Goal: Task Accomplishment & Management: Complete application form

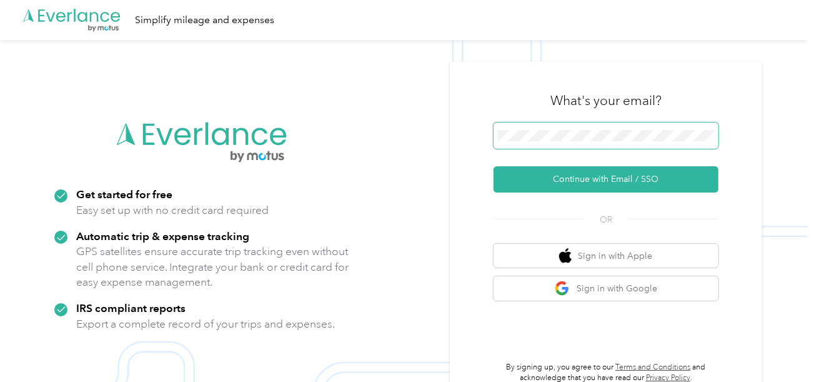
click at [547, 141] on span at bounding box center [606, 136] width 225 height 26
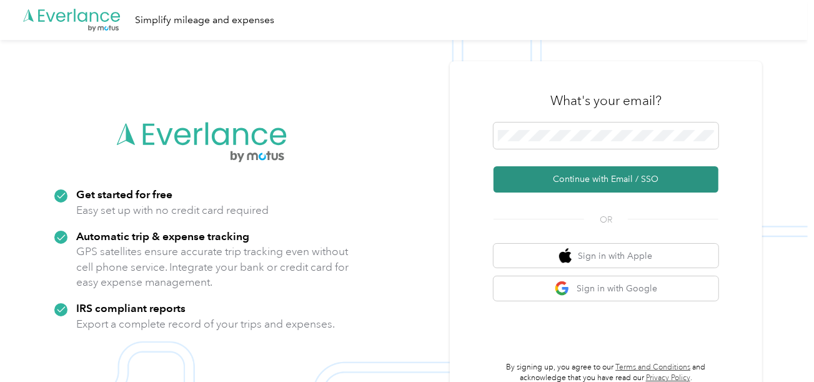
click at [568, 186] on button "Continue with Email / SSO" at bounding box center [606, 179] width 225 height 26
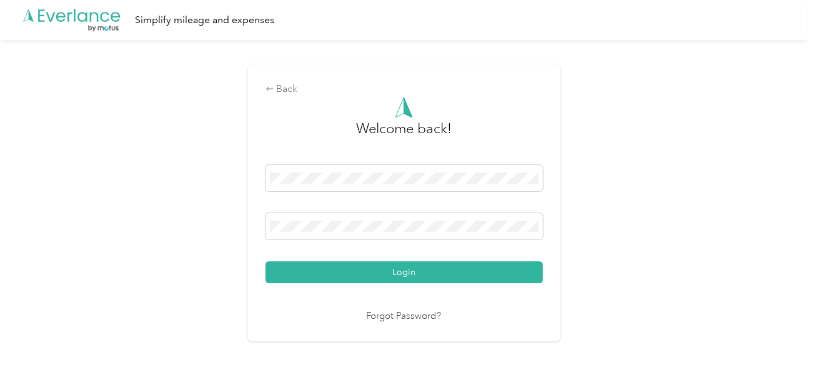
drag, startPoint x: 467, startPoint y: 273, endPoint x: 621, endPoint y: 239, distance: 157.9
click at [476, 273] on button "Login" at bounding box center [405, 272] width 278 height 22
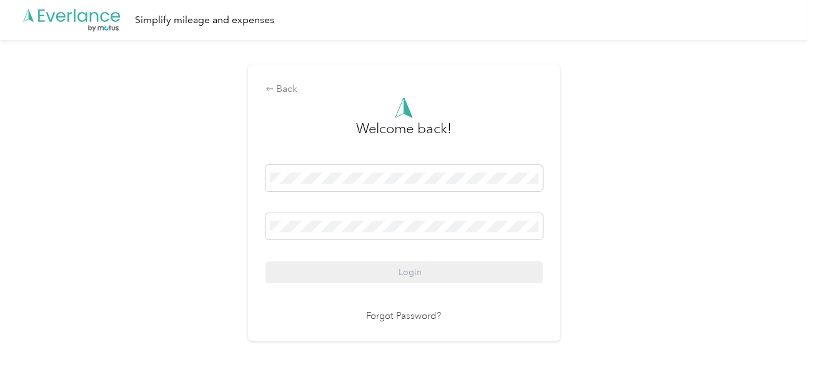
drag, startPoint x: 649, startPoint y: 232, endPoint x: 619, endPoint y: 226, distance: 31.3
click at [645, 231] on div "Back Welcome back! Login Forgot Password?" at bounding box center [404, 208] width 808 height 336
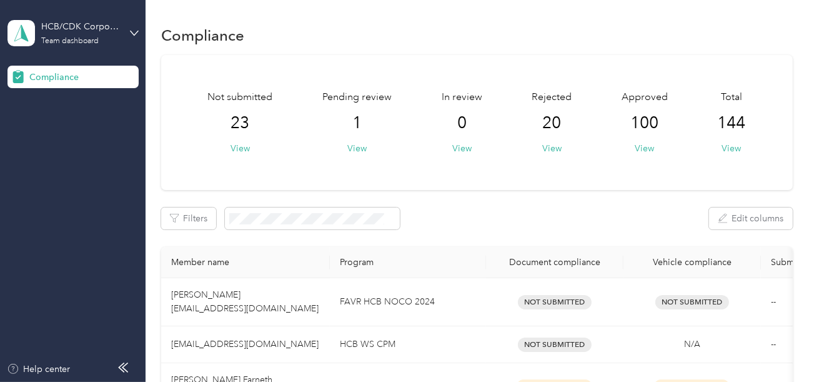
click at [368, 149] on div "Pending review 1 View" at bounding box center [357, 122] width 69 height 65
drag, startPoint x: 355, startPoint y: 148, endPoint x: 624, endPoint y: 234, distance: 282.3
click at [359, 150] on button "View" at bounding box center [357, 148] width 19 height 13
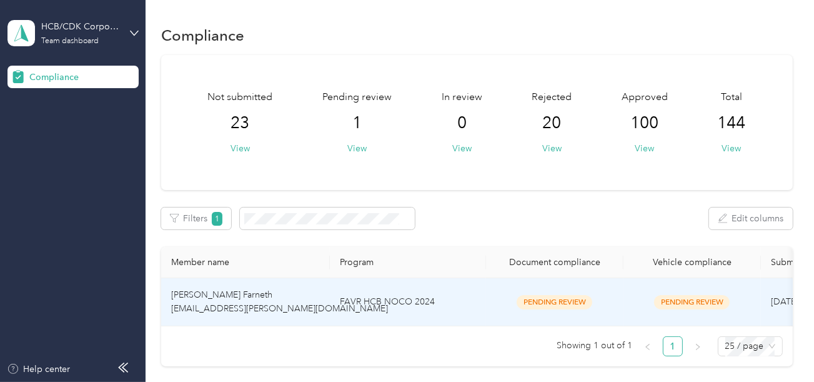
click at [395, 305] on td "FAVR HCB NOCO 2024" at bounding box center [408, 302] width 156 height 48
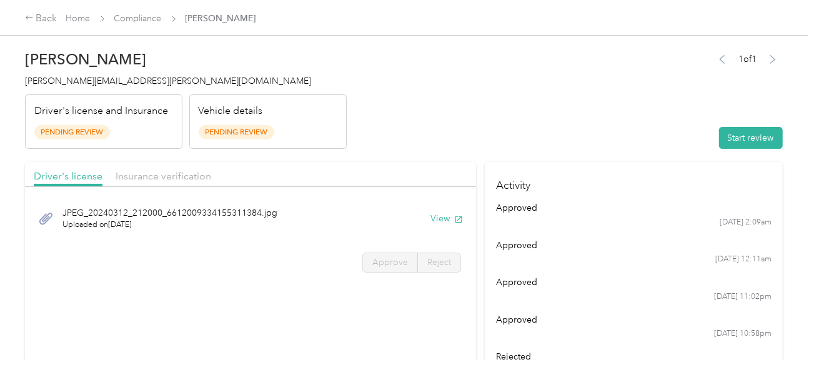
drag, startPoint x: 528, startPoint y: 134, endPoint x: 676, endPoint y: 152, distance: 148.6
click at [529, 139] on header "[PERSON_NAME] Farneth [EMAIL_ADDRESS][PERSON_NAME][DOMAIN_NAME] Driver's licens…" at bounding box center [404, 96] width 758 height 105
drag, startPoint x: 739, startPoint y: 132, endPoint x: 626, endPoint y: 118, distance: 114.0
click at [742, 132] on button "Start review" at bounding box center [751, 138] width 64 height 22
click at [586, 116] on header "[PERSON_NAME] Farneth [EMAIL_ADDRESS][PERSON_NAME][DOMAIN_NAME] Driver's licens…" at bounding box center [404, 96] width 758 height 105
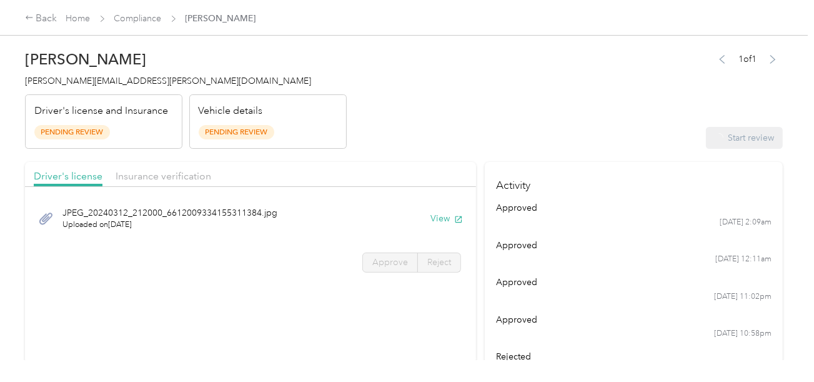
click at [509, 133] on header "[PERSON_NAME] Farneth [EMAIL_ADDRESS][PERSON_NAME][DOMAIN_NAME] Driver's licens…" at bounding box center [404, 96] width 758 height 105
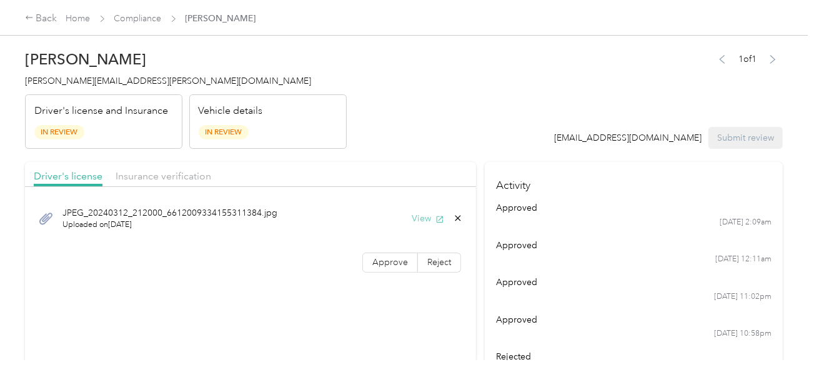
click at [429, 218] on button "View" at bounding box center [428, 218] width 33 height 13
click at [373, 262] on span "Approve" at bounding box center [391, 262] width 36 height 11
drag, startPoint x: 373, startPoint y: 262, endPoint x: 438, endPoint y: 253, distance: 66.2
click at [377, 260] on span "Approve" at bounding box center [391, 262] width 36 height 11
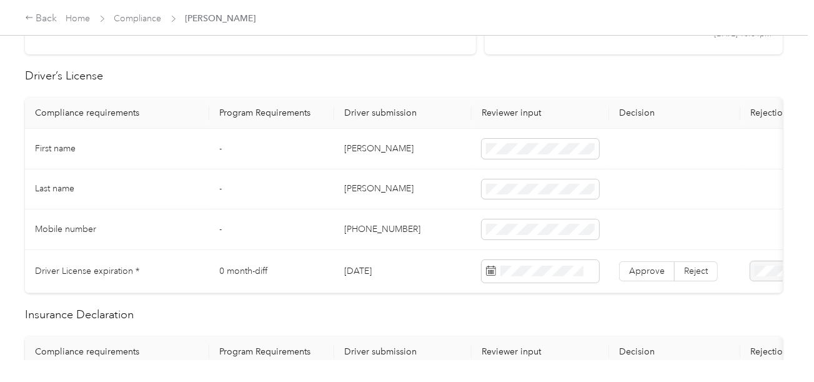
scroll to position [312, 0]
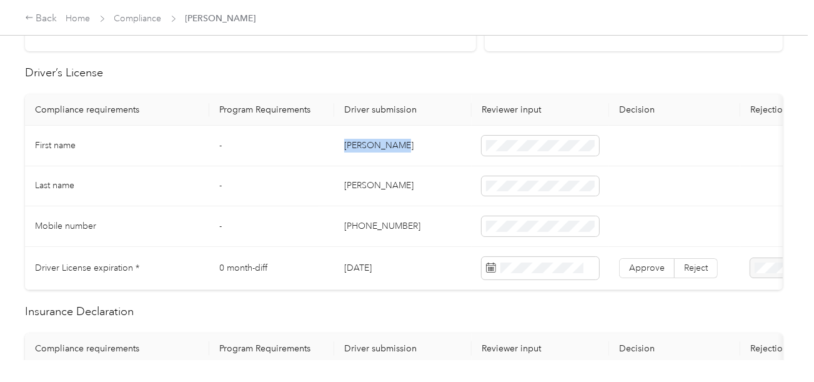
copy td "[PERSON_NAME]"
click at [488, 145] on tr "First name - [PERSON_NAME]" at bounding box center [465, 146] width 881 height 41
click at [363, 185] on td "[PERSON_NAME]" at bounding box center [403, 186] width 138 height 41
click at [362, 185] on td "[PERSON_NAME]" at bounding box center [403, 186] width 138 height 41
copy td "[PERSON_NAME]"
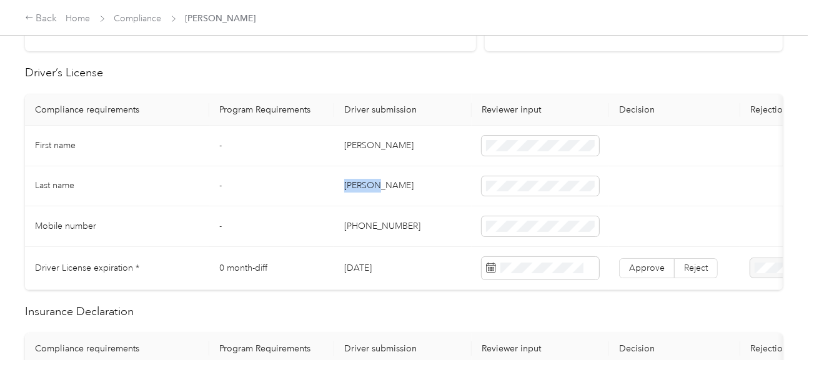
drag, startPoint x: 362, startPoint y: 185, endPoint x: 470, endPoint y: 185, distance: 108.1
click at [364, 185] on td "[PERSON_NAME]" at bounding box center [403, 186] width 138 height 41
drag, startPoint x: 438, startPoint y: 214, endPoint x: 771, endPoint y: 239, distance: 334.7
click at [439, 216] on td "[PHONE_NUMBER]" at bounding box center [403, 226] width 138 height 41
click at [512, 39] on label "Selected date" at bounding box center [536, 44] width 99 height 11
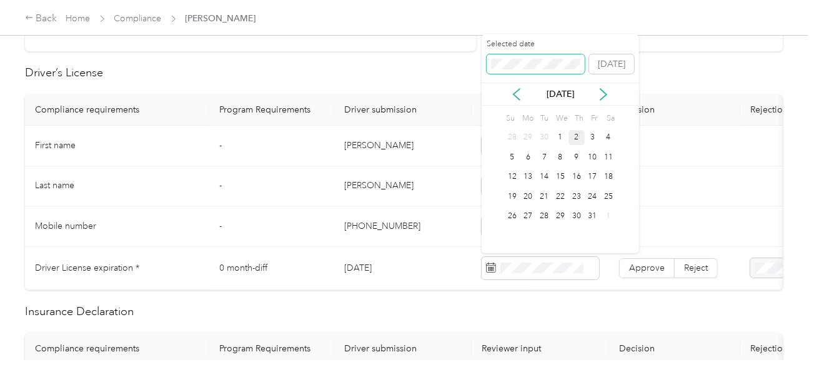
click at [512, 57] on span at bounding box center [536, 64] width 99 height 20
click at [531, 174] on div "16" at bounding box center [529, 177] width 16 height 16
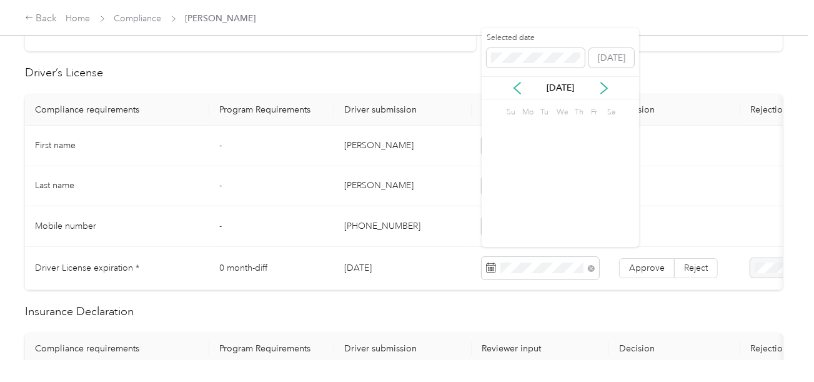
click at [608, 264] on td at bounding box center [541, 268] width 138 height 43
click at [628, 266] on label "Approve" at bounding box center [647, 268] width 56 height 20
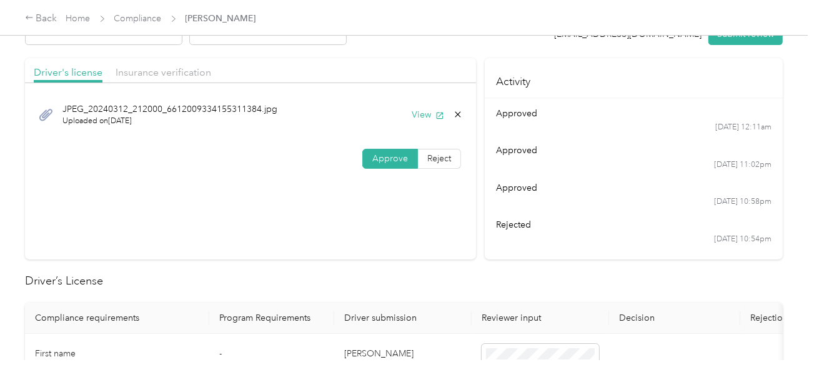
scroll to position [0, 0]
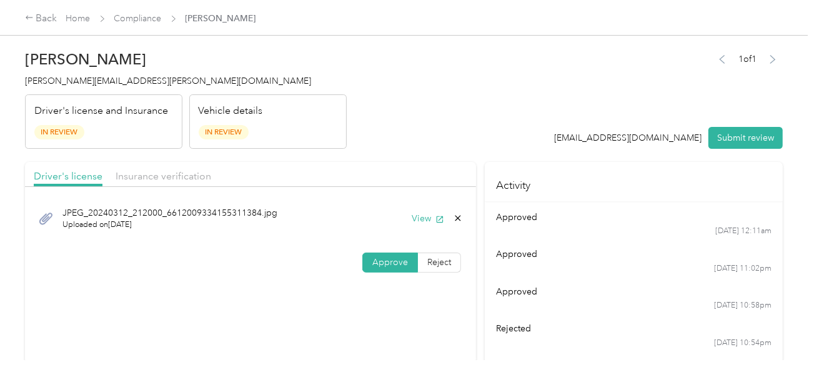
click at [177, 184] on div "Driver's license Insurance verification" at bounding box center [250, 174] width 451 height 25
click at [203, 170] on span "Insurance verification" at bounding box center [164, 176] width 96 height 12
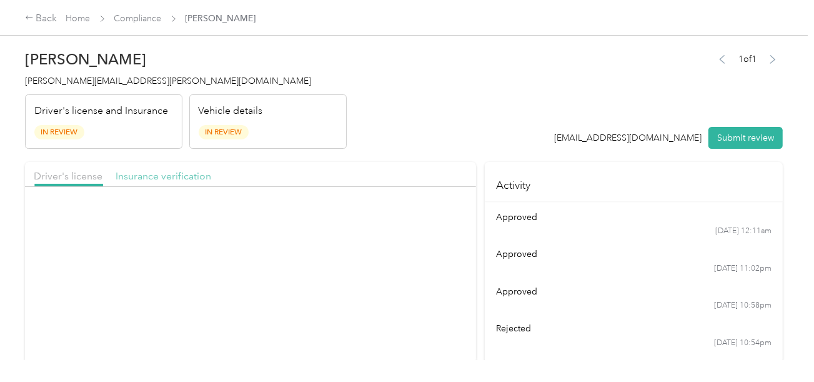
drag, startPoint x: 176, startPoint y: 175, endPoint x: 368, endPoint y: 162, distance: 192.3
click at [177, 175] on span "Insurance verification" at bounding box center [164, 176] width 96 height 12
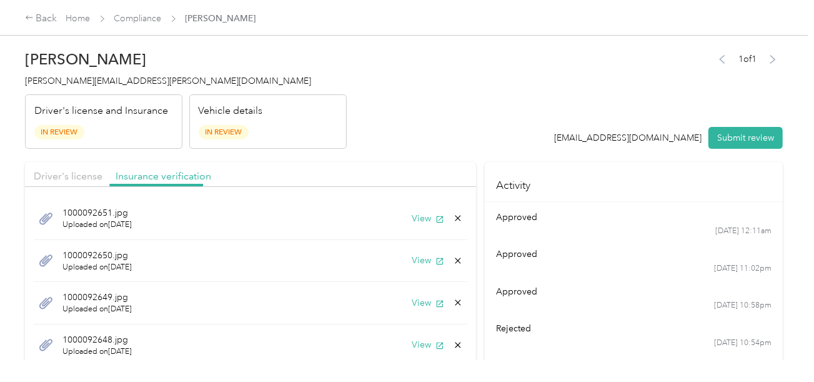
click at [415, 218] on button "View" at bounding box center [428, 218] width 33 height 13
click at [412, 256] on button "View" at bounding box center [428, 260] width 33 height 13
drag, startPoint x: 450, startPoint y: 218, endPoint x: 443, endPoint y: 220, distance: 7.7
click at [453, 218] on icon at bounding box center [458, 218] width 10 height 10
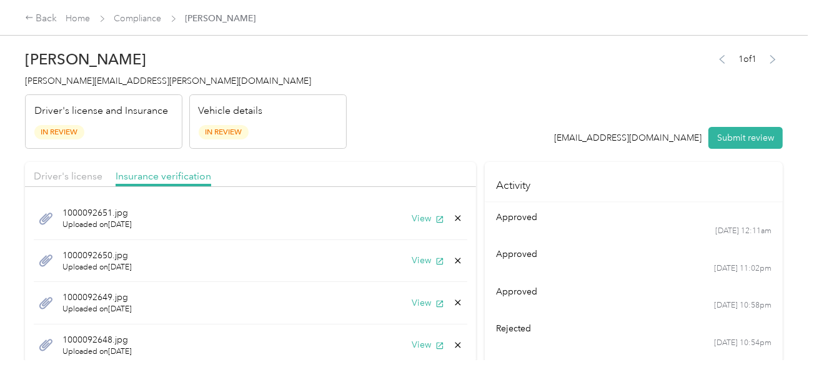
click at [427, 222] on button "Yes" at bounding box center [416, 228] width 24 height 20
click at [475, 139] on header "[PERSON_NAME] Farneth [EMAIL_ADDRESS][PERSON_NAME][DOMAIN_NAME] Driver's licens…" at bounding box center [404, 96] width 758 height 105
click at [414, 220] on button "View" at bounding box center [428, 218] width 33 height 13
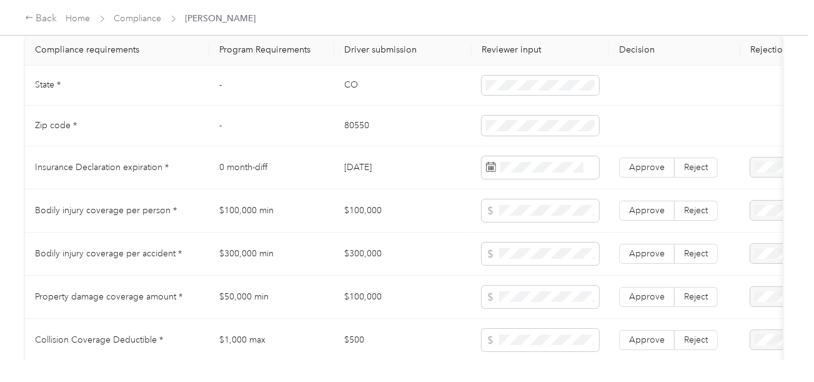
scroll to position [625, 0]
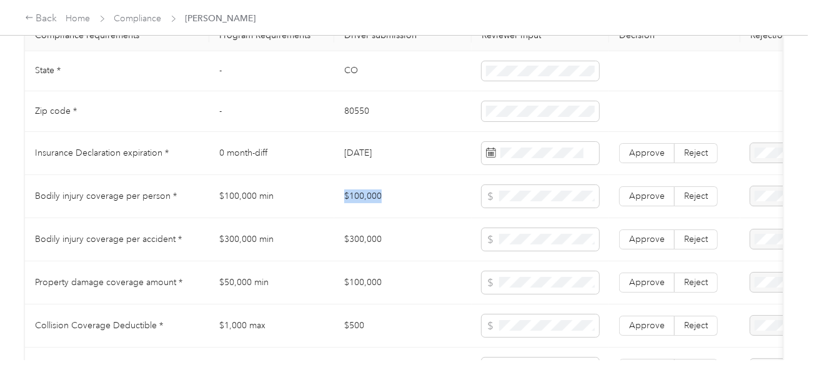
copy td "$100,000"
drag, startPoint x: 339, startPoint y: 203, endPoint x: 481, endPoint y: 201, distance: 141.9
click at [398, 201] on td "$100,000" at bounding box center [403, 196] width 138 height 43
copy td "$300,000"
drag, startPoint x: 393, startPoint y: 243, endPoint x: 414, endPoint y: 243, distance: 20.6
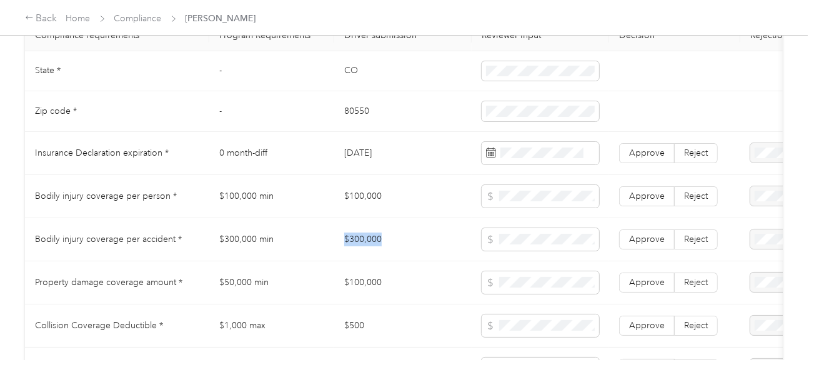
click at [400, 243] on td "$300,000" at bounding box center [403, 239] width 138 height 43
click at [601, 244] on td at bounding box center [541, 239] width 138 height 43
click at [564, 239] on span at bounding box center [541, 239] width 118 height 23
drag, startPoint x: 462, startPoint y: 261, endPoint x: 381, endPoint y: 281, distance: 83.5
click at [461, 261] on td "$300,000" at bounding box center [403, 239] width 138 height 43
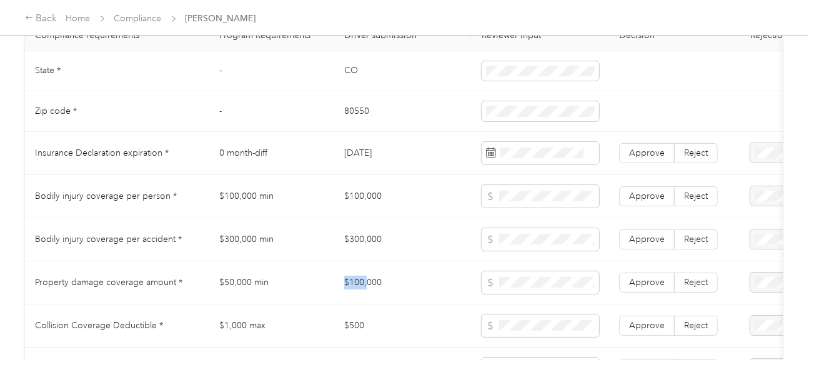
copy td "$100,"
copy td "$100,000"
drag, startPoint x: 342, startPoint y: 281, endPoint x: 413, endPoint y: 284, distance: 70.7
click at [413, 284] on td "$100,000" at bounding box center [403, 282] width 138 height 43
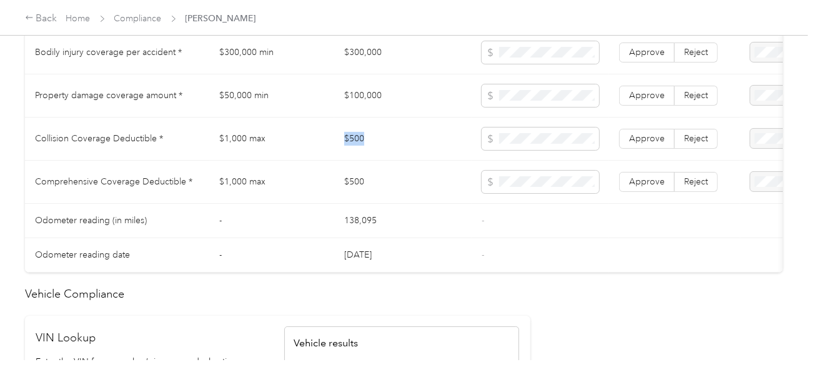
copy td "$500"
drag, startPoint x: 339, startPoint y: 131, endPoint x: 476, endPoint y: 146, distance: 137.8
click at [396, 133] on td "$500" at bounding box center [403, 139] width 138 height 43
drag, startPoint x: 587, startPoint y: 223, endPoint x: 594, endPoint y: 221, distance: 7.7
click at [589, 223] on td "-" at bounding box center [541, 221] width 138 height 34
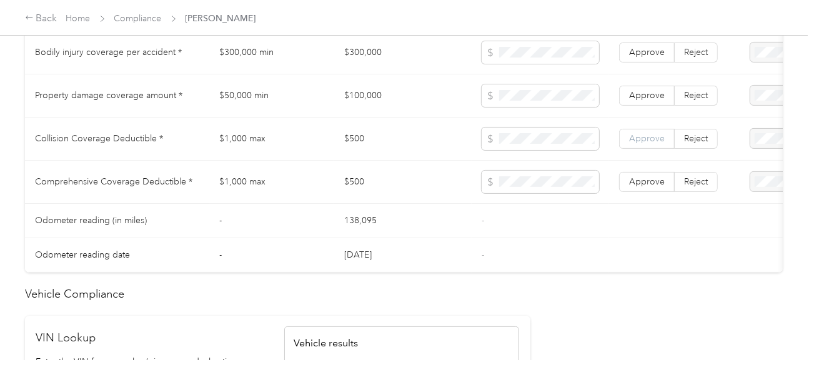
drag, startPoint x: 643, startPoint y: 189, endPoint x: 649, endPoint y: 142, distance: 47.4
click at [643, 187] on span "Approve" at bounding box center [647, 181] width 36 height 11
click at [649, 139] on span "Approve" at bounding box center [647, 138] width 36 height 11
click at [647, 106] on label "Approve" at bounding box center [647, 96] width 56 height 20
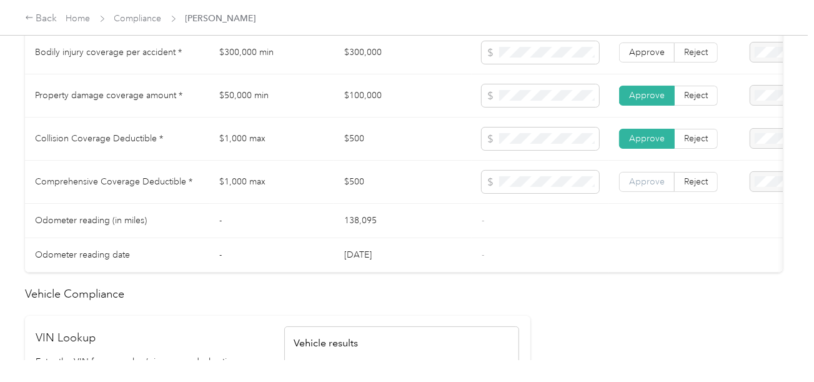
click at [649, 180] on label "Approve" at bounding box center [647, 182] width 56 height 20
drag, startPoint x: 657, startPoint y: 36, endPoint x: 651, endPoint y: 60, distance: 25.0
click at [657, 36] on tbody "State * - [US_STATE] Zip code * - 80550 Insurance Declaration expiration * 0 mo…" at bounding box center [465, 68] width 881 height 408
click at [653, 54] on span "Approve" at bounding box center [647, 52] width 36 height 11
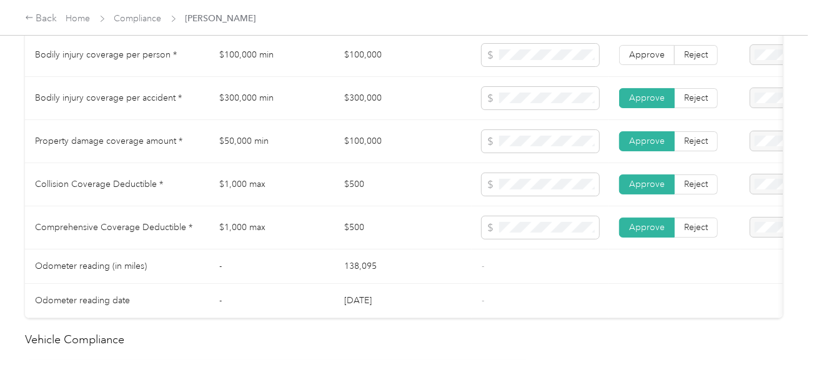
scroll to position [688, 0]
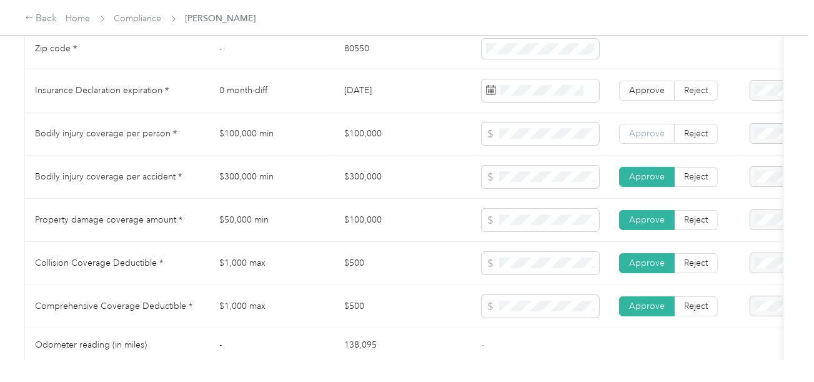
click at [646, 133] on label "Approve" at bounding box center [647, 134] width 56 height 20
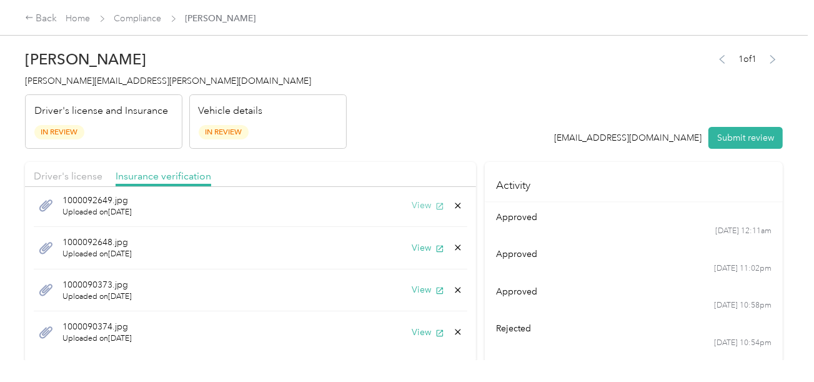
scroll to position [0, 0]
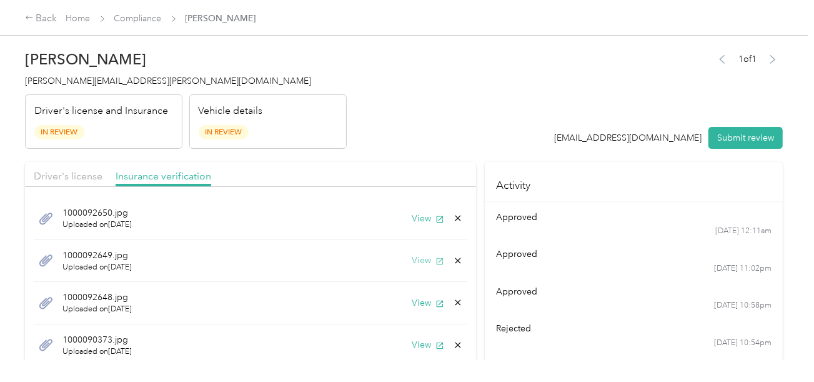
click at [412, 259] on button "View" at bounding box center [428, 260] width 33 height 13
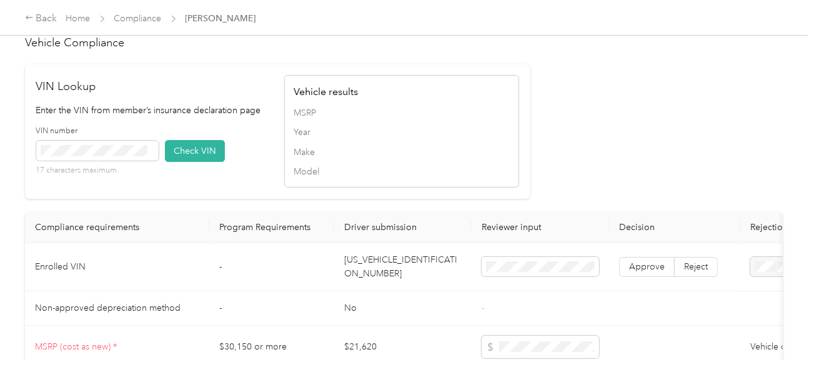
scroll to position [1188, 0]
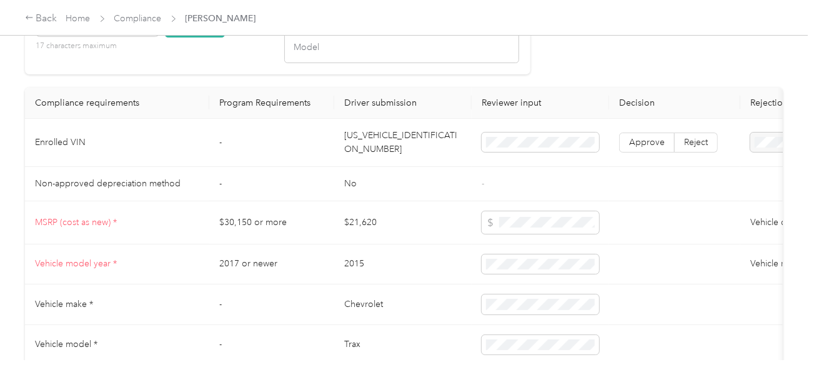
click at [391, 164] on td "[US_VEHICLE_IDENTIFICATION_NUMBER]" at bounding box center [403, 143] width 138 height 48
copy td "[US_VEHICLE_IDENTIFICATION_NUMBER]"
click at [140, 36] on span at bounding box center [97, 26] width 123 height 20
click at [150, 29] on icon at bounding box center [151, 26] width 6 height 6
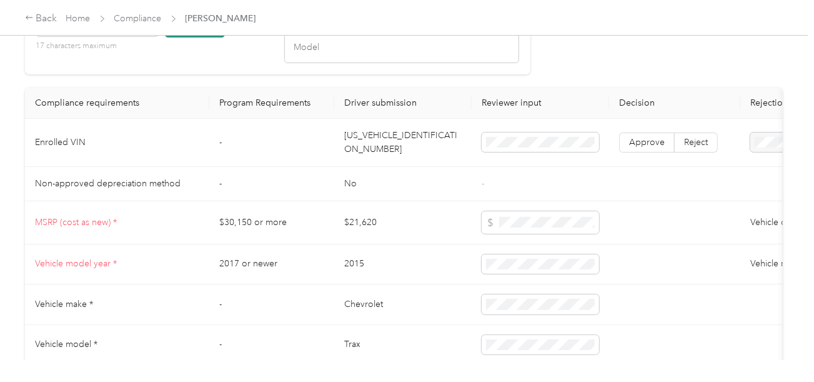
click at [194, 38] on button "Check VIN" at bounding box center [195, 27] width 60 height 22
drag, startPoint x: 228, startPoint y: 86, endPoint x: 439, endPoint y: 133, distance: 216.5
click at [229, 74] on div "VIN Lookup Enter the VIN from member’s insurance declaration page VIN number 17…" at bounding box center [278, 7] width 506 height 134
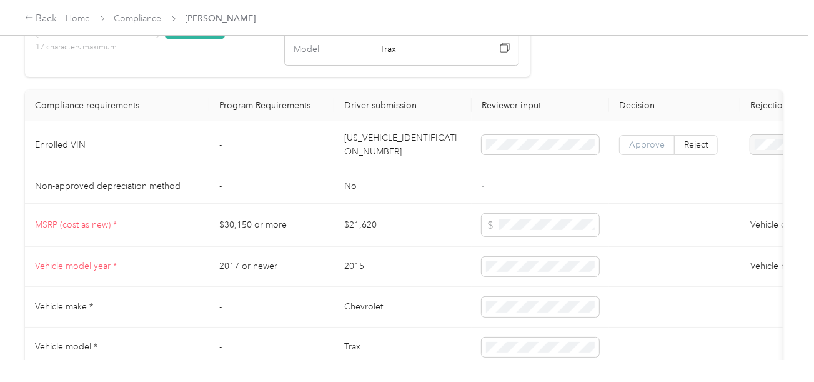
scroll to position [1188, 0]
click at [665, 153] on label "Approve" at bounding box center [647, 144] width 56 height 20
click at [664, 153] on span at bounding box center [647, 144] width 54 height 19
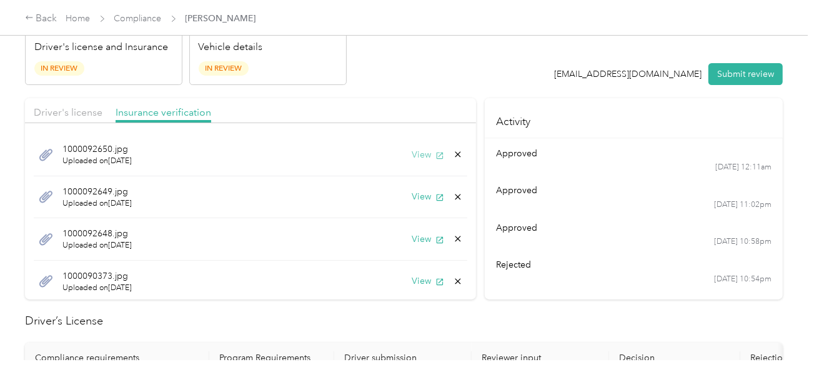
scroll to position [0, 0]
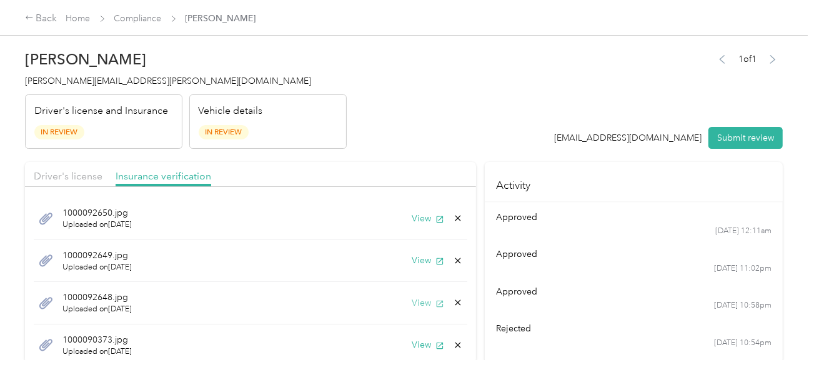
click at [412, 297] on button "View" at bounding box center [428, 302] width 33 height 13
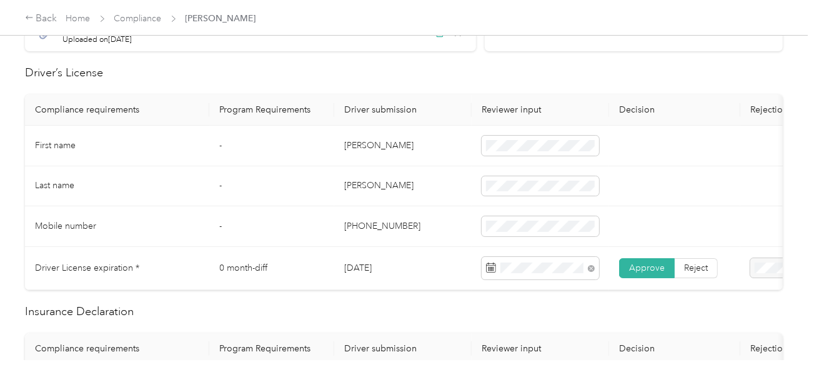
scroll to position [438, 0]
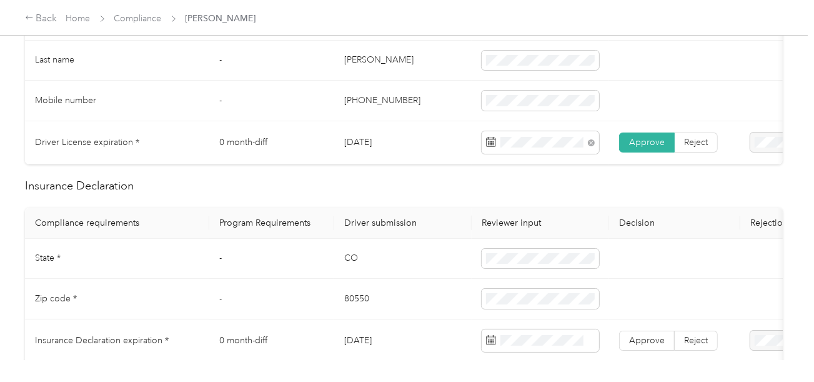
click at [350, 261] on td "CO" at bounding box center [403, 259] width 138 height 41
copy td "CO"
click at [350, 261] on td "CO" at bounding box center [403, 259] width 138 height 41
drag, startPoint x: 484, startPoint y: 267, endPoint x: 434, endPoint y: 288, distance: 54.3
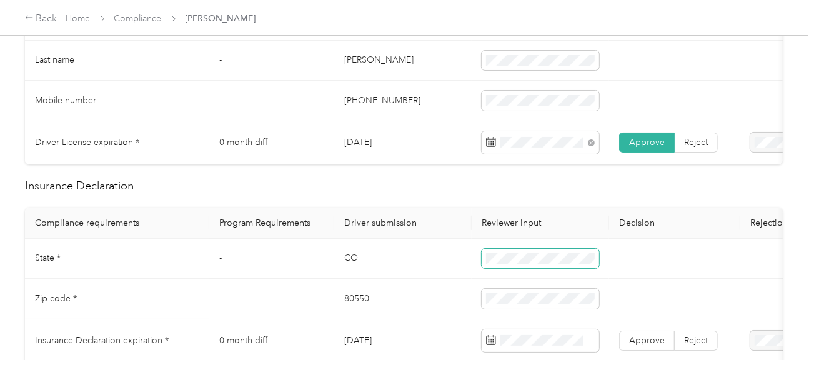
click at [484, 267] on span at bounding box center [541, 259] width 118 height 20
click at [356, 297] on td "80550" at bounding box center [403, 299] width 138 height 41
copy td "80550"
click at [356, 297] on td "80550" at bounding box center [403, 299] width 138 height 41
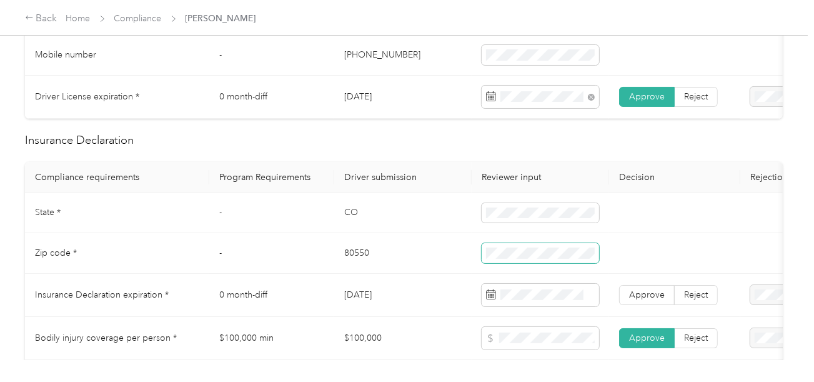
scroll to position [562, 0]
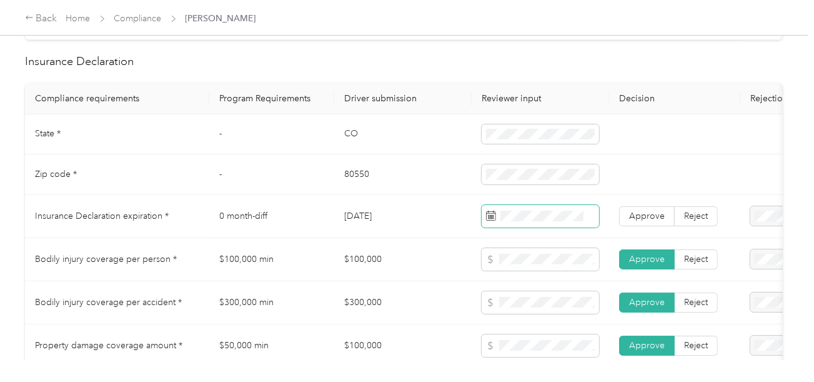
click at [555, 211] on span at bounding box center [541, 216] width 118 height 23
drag, startPoint x: 553, startPoint y: 216, endPoint x: 526, endPoint y: 21, distance: 196.8
click at [549, 214] on span at bounding box center [541, 216] width 118 height 23
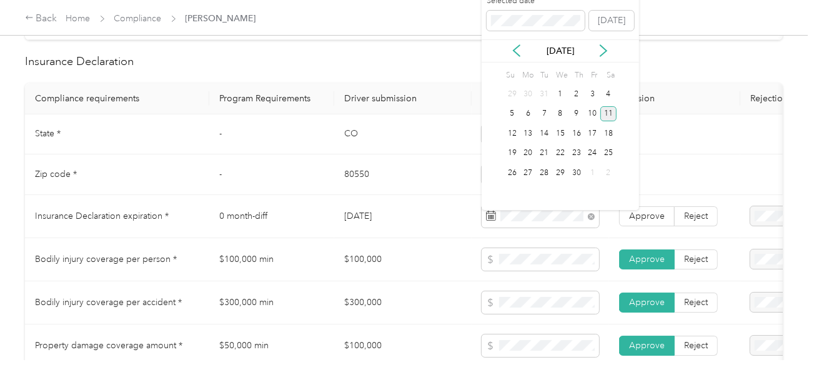
click at [606, 111] on div "11" at bounding box center [609, 114] width 16 height 16
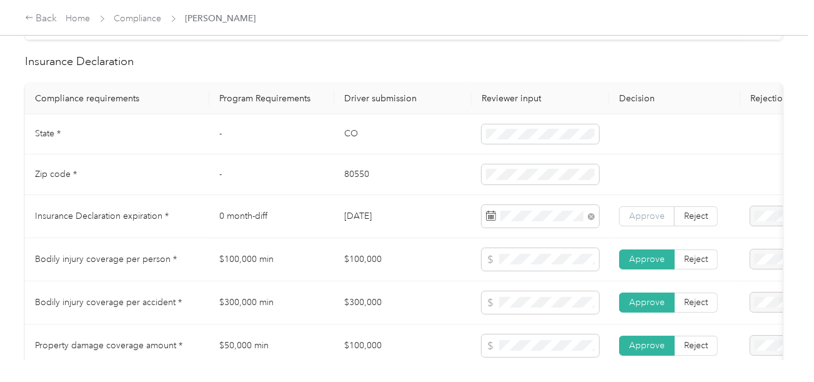
drag, startPoint x: 651, startPoint y: 209, endPoint x: 649, endPoint y: 222, distance: 13.2
click at [650, 212] on td "Approve Reject" at bounding box center [674, 216] width 131 height 43
drag, startPoint x: 649, startPoint y: 222, endPoint x: 587, endPoint y: 253, distance: 69.9
click at [649, 221] on span "Approve" at bounding box center [647, 216] width 36 height 11
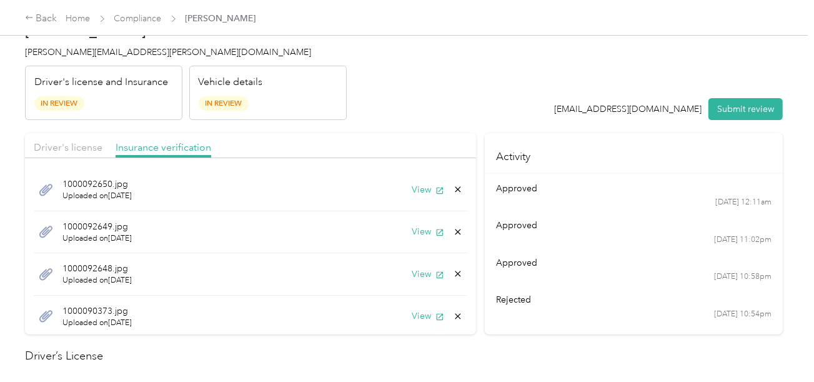
scroll to position [0, 0]
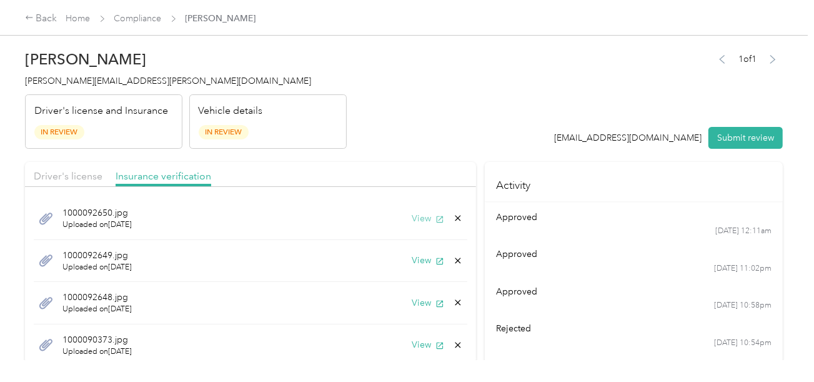
click at [412, 217] on button "View" at bounding box center [428, 218] width 33 height 13
click at [412, 258] on button "View" at bounding box center [428, 260] width 33 height 13
click at [413, 307] on button "View" at bounding box center [428, 302] width 33 height 13
click at [412, 344] on button "View" at bounding box center [428, 344] width 33 height 13
click at [453, 341] on icon at bounding box center [458, 345] width 10 height 10
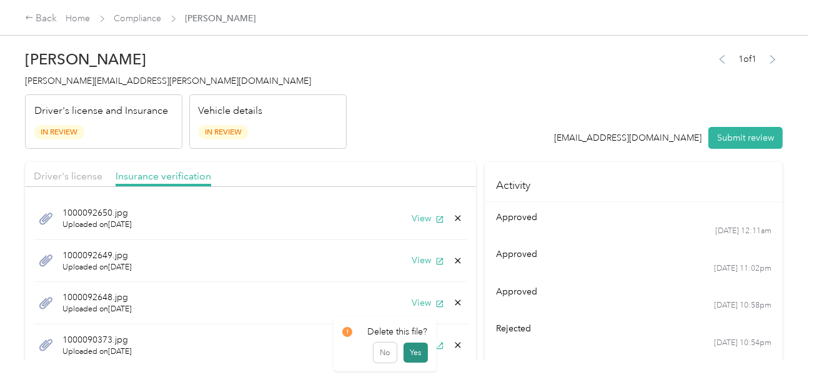
click at [418, 350] on button "Yes" at bounding box center [416, 353] width 24 height 20
click at [421, 344] on button "View" at bounding box center [428, 344] width 33 height 13
click at [453, 344] on icon at bounding box center [458, 345] width 10 height 10
click at [420, 351] on button "Yes" at bounding box center [416, 353] width 24 height 20
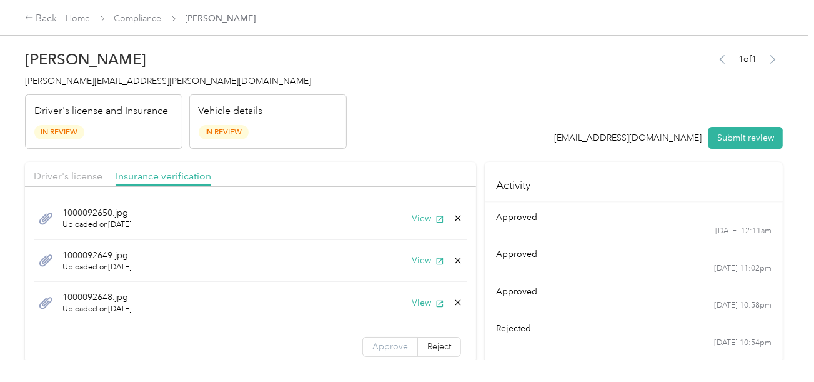
click at [379, 341] on span "Approve" at bounding box center [391, 346] width 36 height 11
click at [508, 291] on div "approved" at bounding box center [634, 291] width 276 height 13
click at [416, 307] on button "View" at bounding box center [428, 302] width 33 height 13
click at [589, 133] on div "[EMAIL_ADDRESS][DOMAIN_NAME]" at bounding box center [629, 137] width 148 height 13
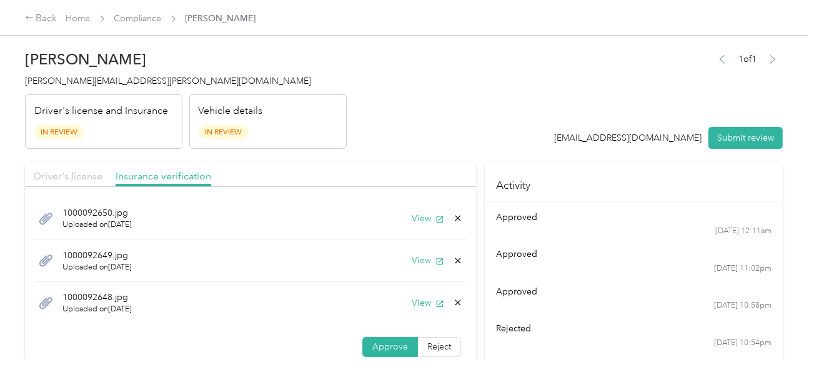
click at [86, 169] on div "Driver's license" at bounding box center [68, 177] width 69 height 16
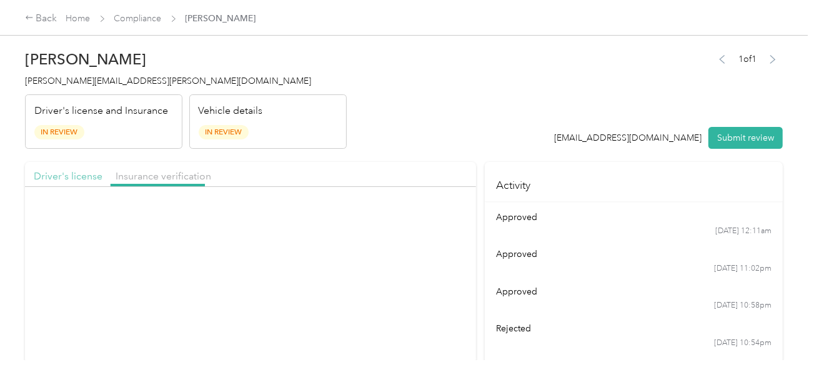
click at [78, 171] on span "Driver's license" at bounding box center [68, 176] width 69 height 12
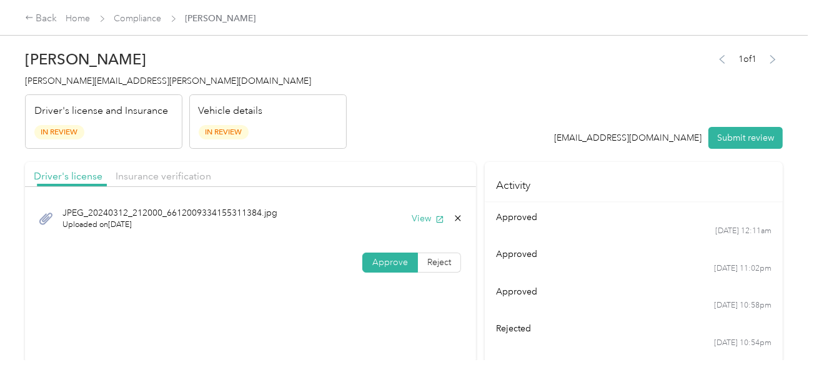
click at [536, 63] on header "[PERSON_NAME] Farneth [EMAIL_ADDRESS][PERSON_NAME][DOMAIN_NAME] Driver's licens…" at bounding box center [404, 96] width 758 height 105
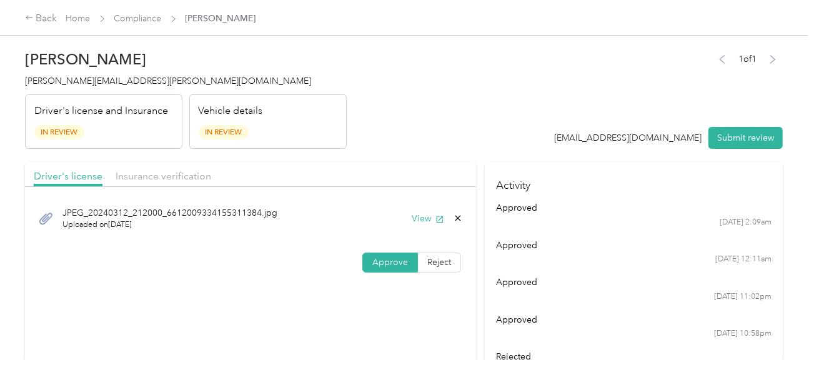
click at [733, 133] on button "Submit review" at bounding box center [746, 138] width 74 height 22
click at [527, 109] on header "[PERSON_NAME] Farneth [EMAIL_ADDRESS][PERSON_NAME][DOMAIN_NAME] Driver's licens…" at bounding box center [404, 96] width 758 height 105
click at [79, 83] on span "[PERSON_NAME][EMAIL_ADDRESS][PERSON_NAME][DOMAIN_NAME]" at bounding box center [168, 81] width 286 height 11
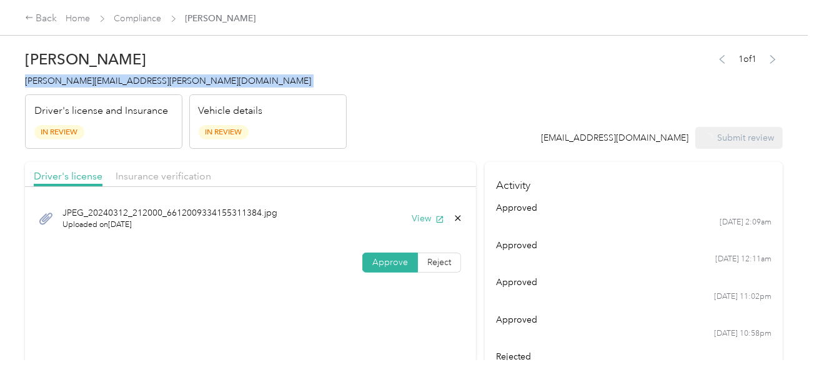
click at [79, 83] on span "[PERSON_NAME][EMAIL_ADDRESS][PERSON_NAME][DOMAIN_NAME]" at bounding box center [168, 81] width 286 height 11
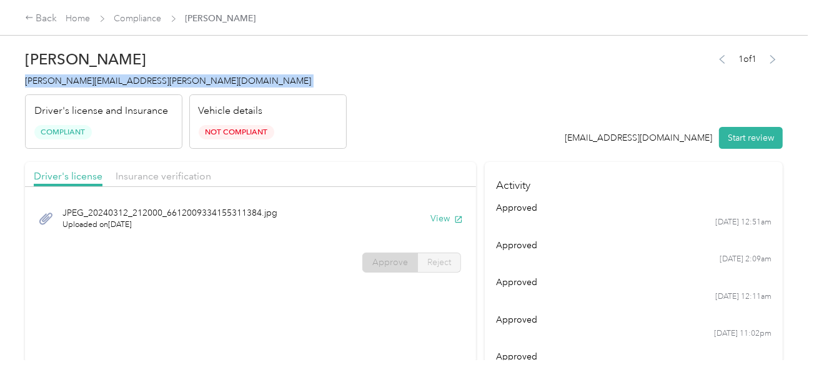
drag, startPoint x: 336, startPoint y: 94, endPoint x: 315, endPoint y: 83, distance: 23.8
click at [335, 94] on div "Vehicle details Not Compliant" at bounding box center [268, 121] width 158 height 55
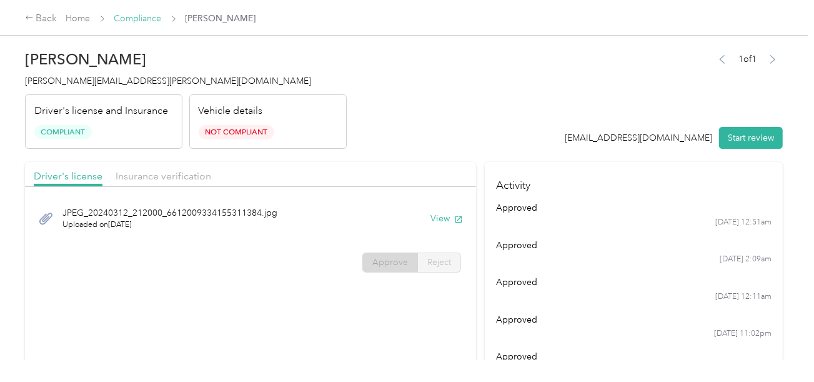
click at [133, 23] on link "Compliance" at bounding box center [138, 18] width 48 height 11
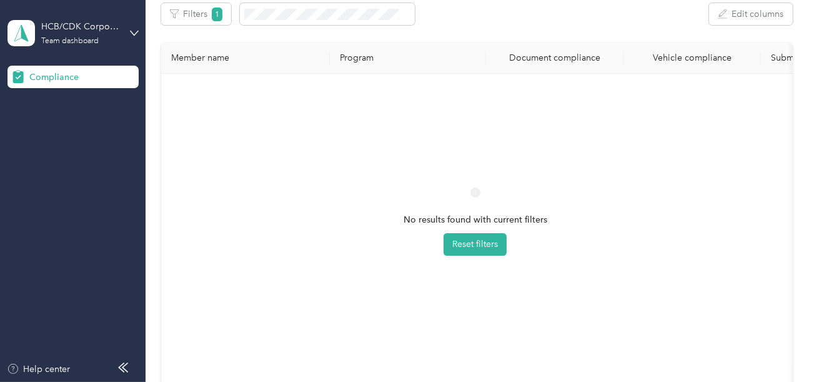
scroll to position [309, 0]
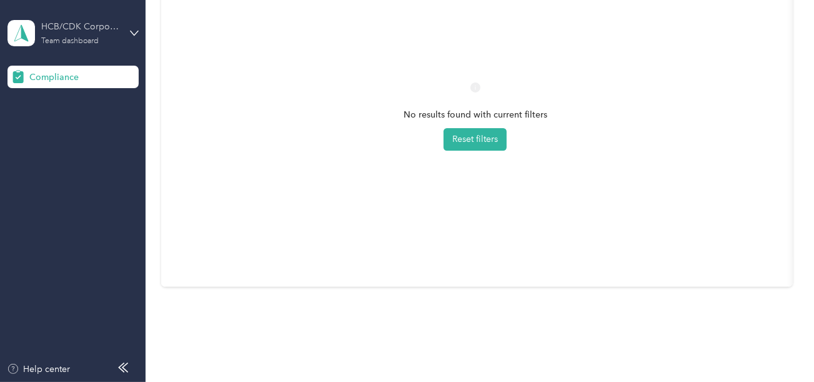
drag, startPoint x: 78, startPoint y: 16, endPoint x: 103, endPoint y: 39, distance: 33.6
click at [78, 16] on div "HCB/CDK Corporate Team dashboard" at bounding box center [73, 33] width 131 height 44
click at [55, 129] on div "Log out" at bounding box center [42, 127] width 48 height 13
